Goal: Information Seeking & Learning: Learn about a topic

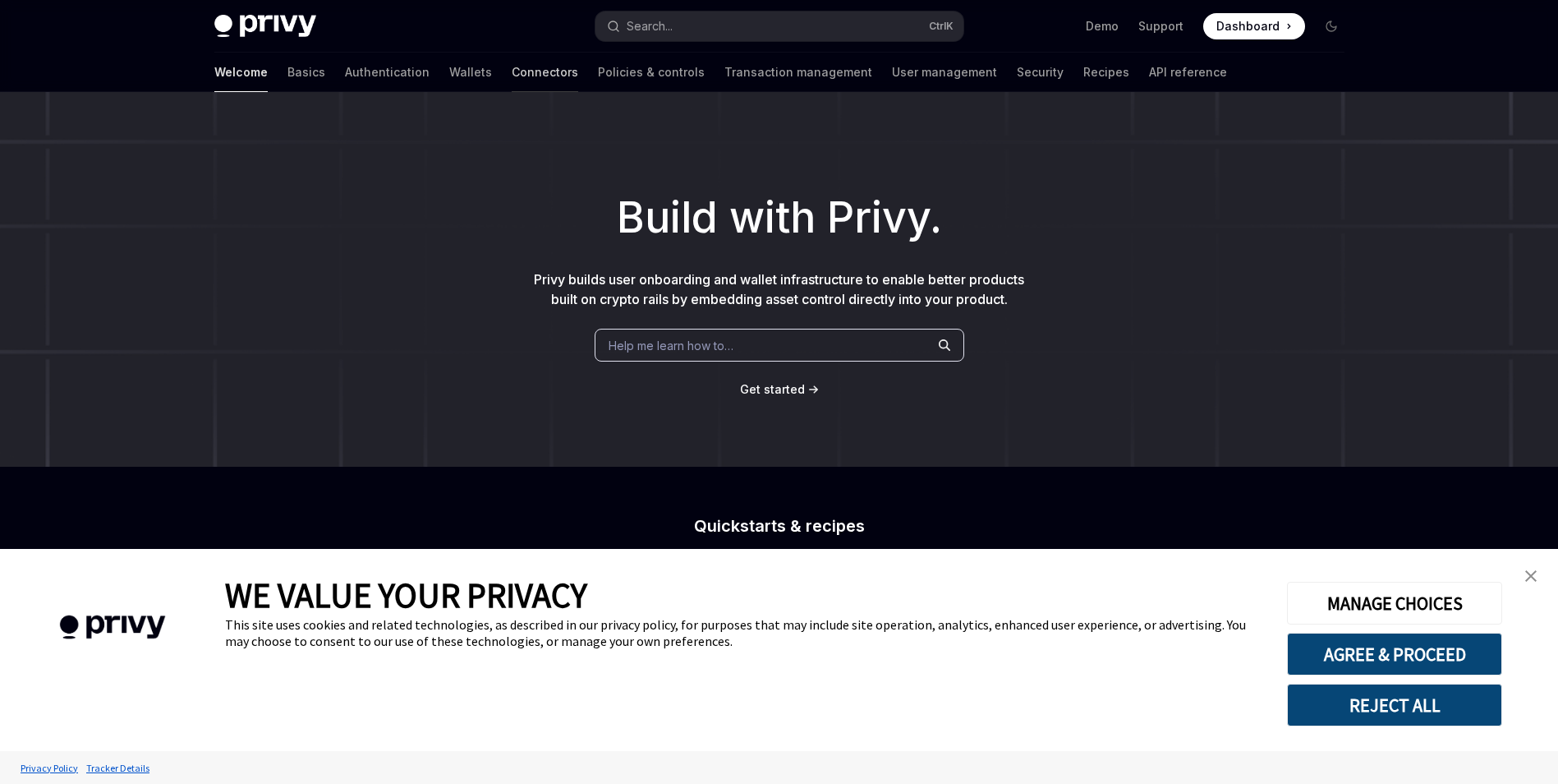
click at [512, 66] on link "Connectors" at bounding box center [545, 72] width 66 height 40
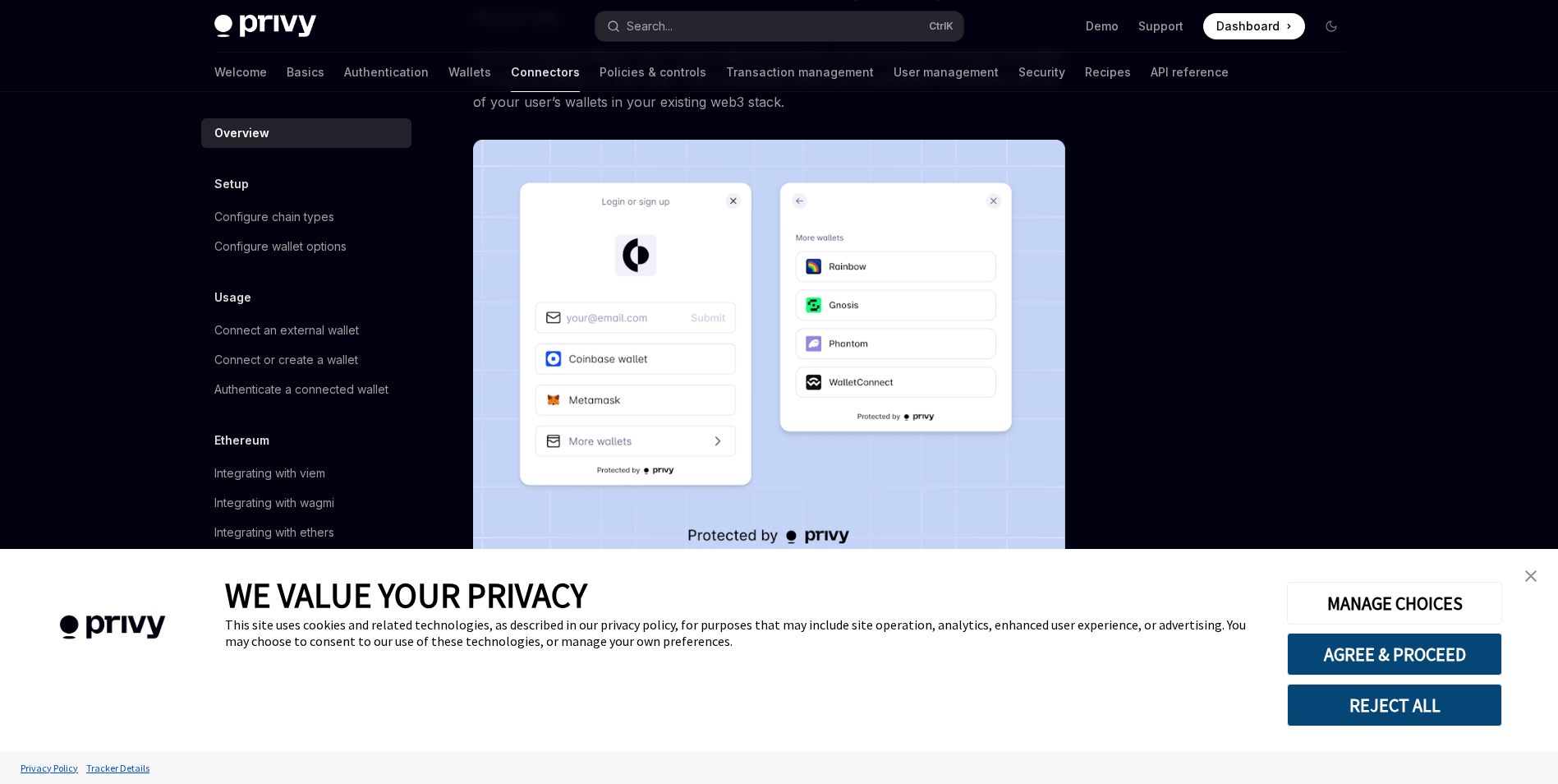
scroll to position [291, 0]
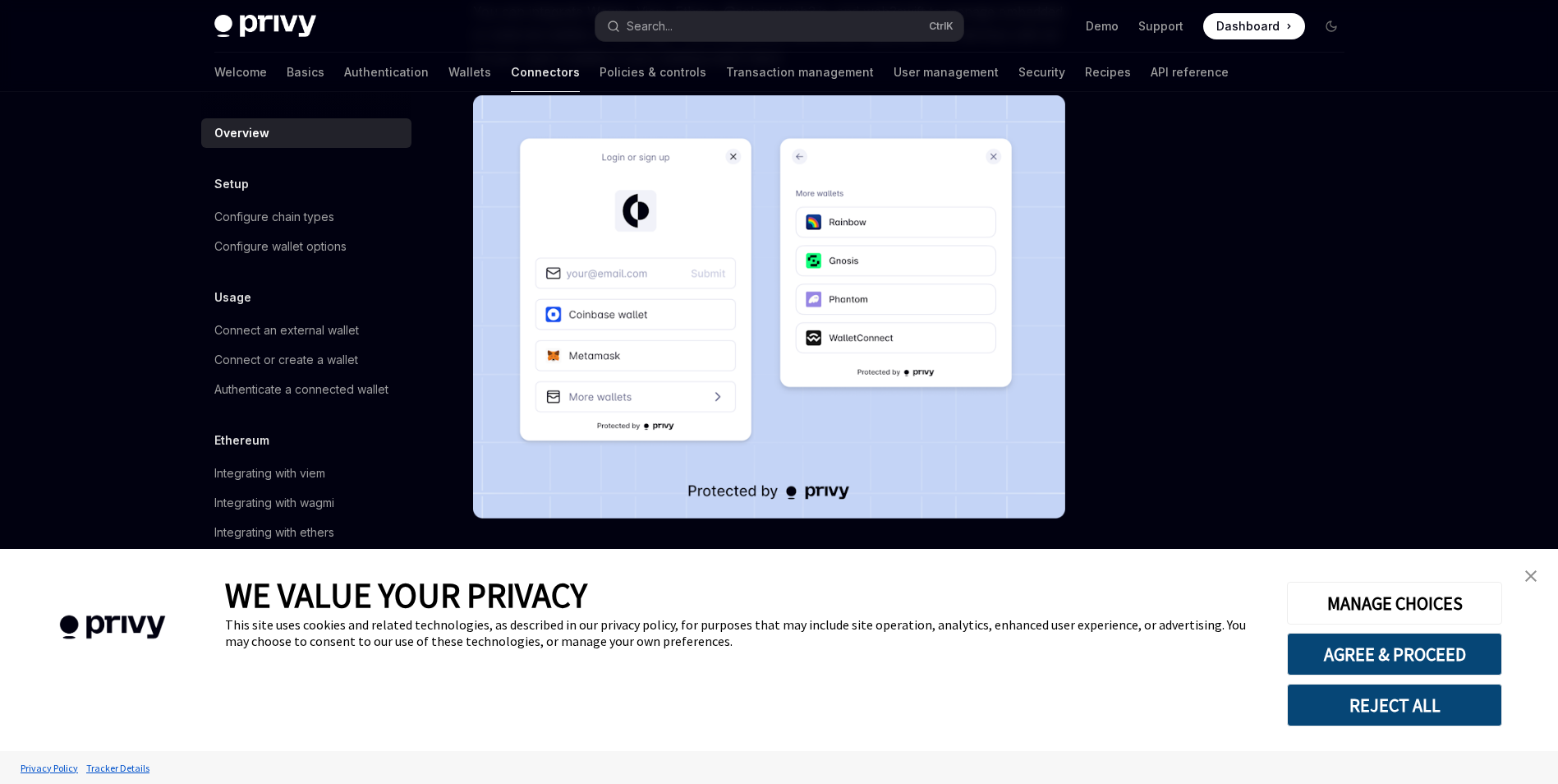
type textarea "*"
